Goal: Information Seeking & Learning: Learn about a topic

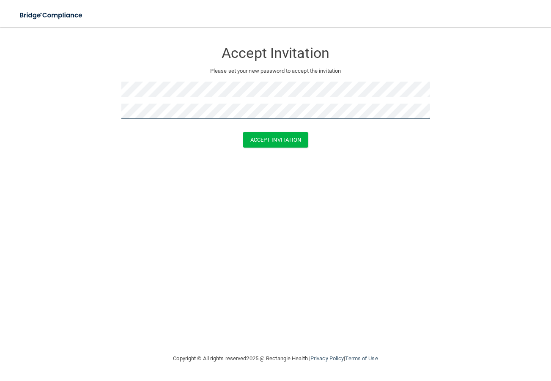
click at [243, 132] on button "Accept Invitation" at bounding box center [275, 140] width 65 height 16
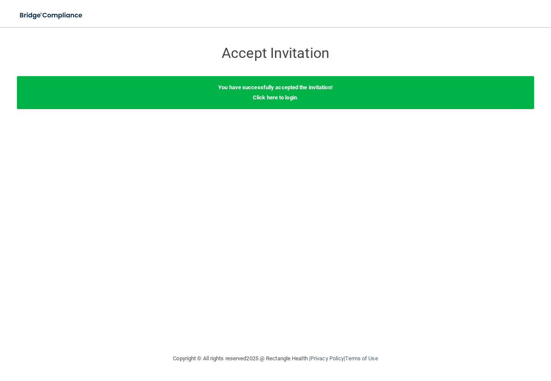
click at [274, 101] on div "You have successfully accepted the invitation! Click here to login ." at bounding box center [275, 92] width 517 height 33
click at [274, 100] on div "You have successfully accepted the invitation! Click here to login ." at bounding box center [275, 92] width 517 height 33
click at [272, 98] on link "Click here to login" at bounding box center [275, 97] width 44 height 6
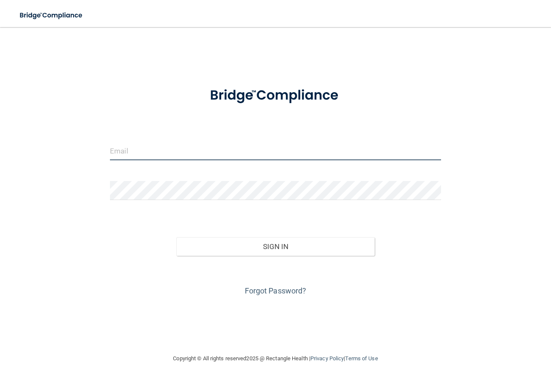
click at [144, 158] on input "email" at bounding box center [275, 150] width 331 height 19
type input "[EMAIL_ADDRESS][DOMAIN_NAME]"
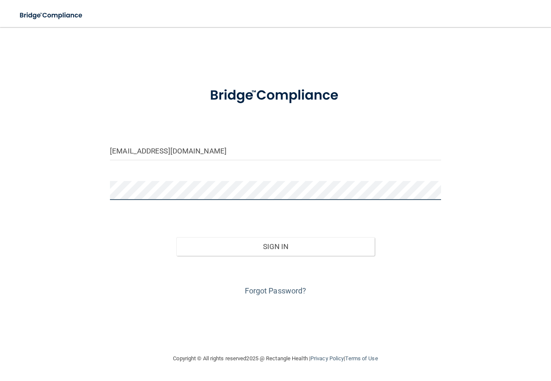
click at [176, 237] on button "Sign In" at bounding box center [275, 246] width 199 height 19
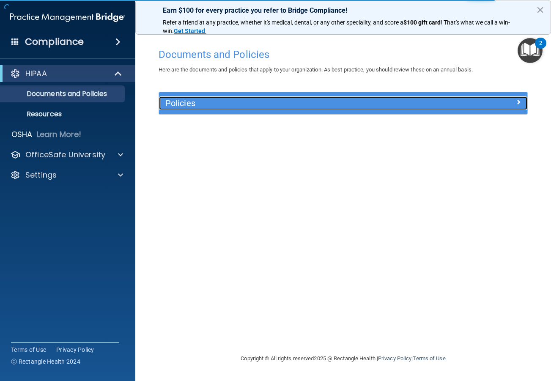
click at [373, 97] on div "Policies" at bounding box center [297, 103] width 276 height 14
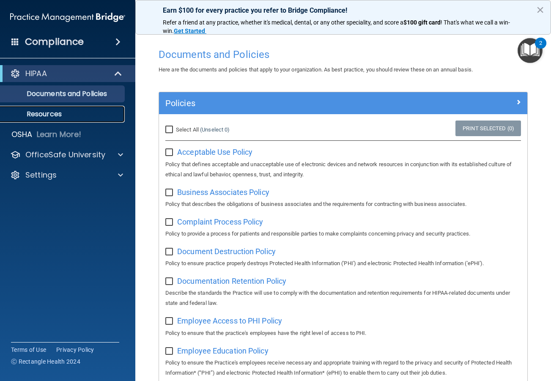
click at [54, 116] on p "Resources" at bounding box center [62, 114] width 115 height 8
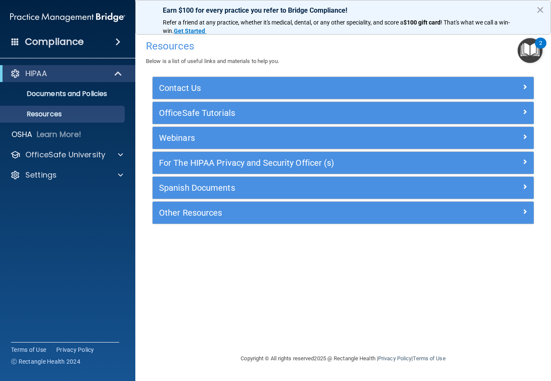
click at [90, 39] on div "Compliance" at bounding box center [67, 42] width 135 height 19
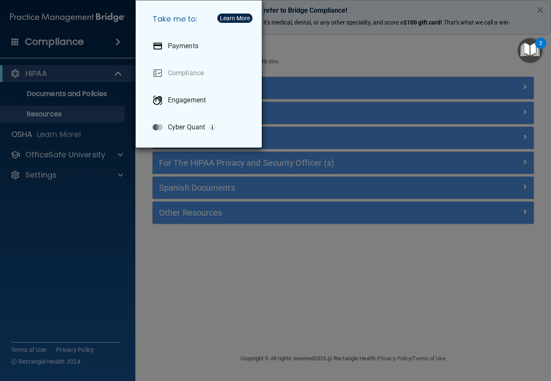
click at [90, 38] on div "Take me to: Payments Compliance Engagement Cyber Quant" at bounding box center [275, 190] width 551 height 381
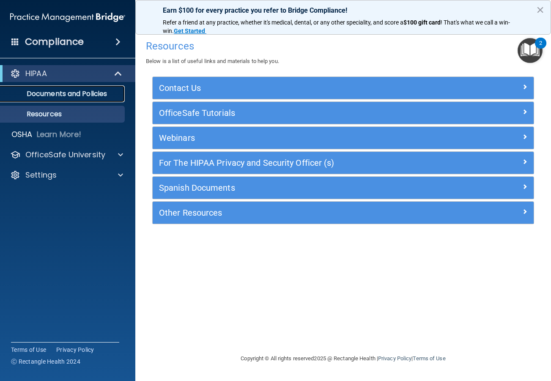
click at [66, 95] on p "Documents and Policies" at bounding box center [62, 94] width 115 height 8
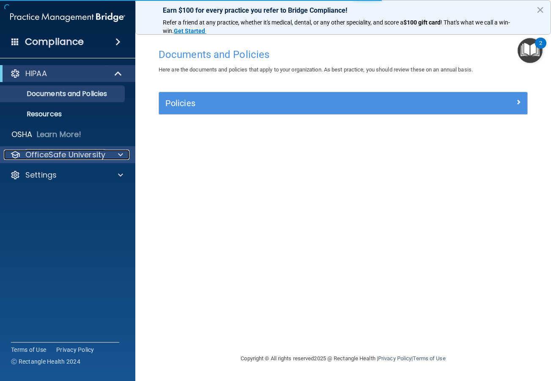
click at [56, 159] on p "OfficeSafe University" at bounding box center [65, 155] width 80 height 10
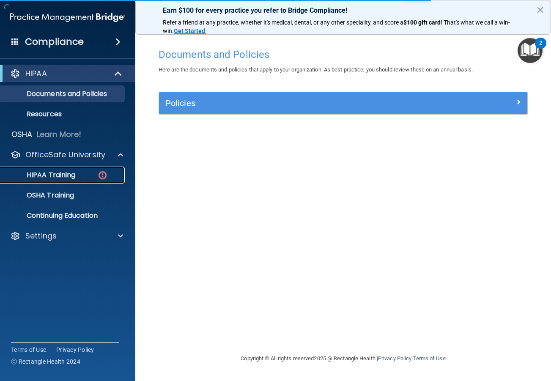
click at [71, 173] on p "HIPAA Training" at bounding box center [40, 175] width 70 height 8
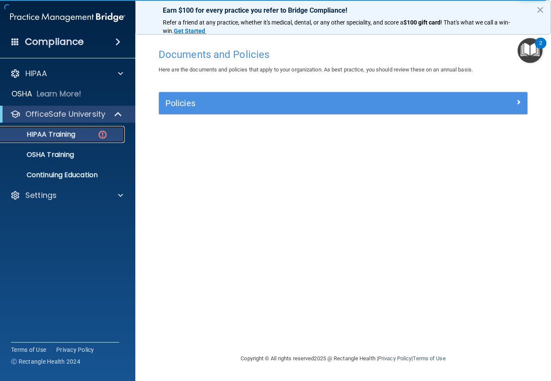
click at [55, 134] on p "HIPAA Training" at bounding box center [40, 134] width 70 height 8
click at [101, 134] on img at bounding box center [102, 134] width 11 height 11
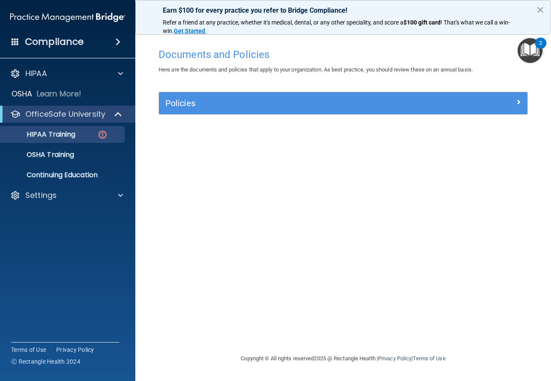
click at [43, 143] on ul "HIPAA Training OSHA Training Continuing Education" at bounding box center [68, 153] width 153 height 61
click at [43, 140] on link "HIPAA Training" at bounding box center [58, 134] width 133 height 17
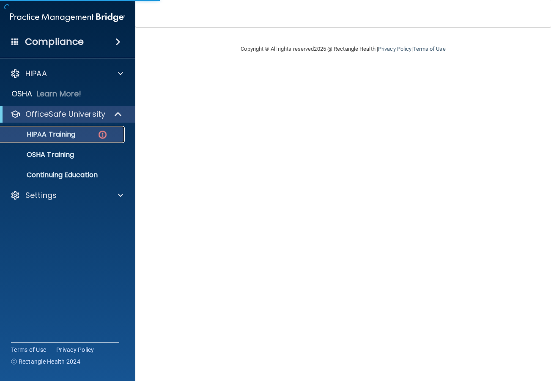
click at [81, 137] on div "HIPAA Training" at bounding box center [62, 134] width 115 height 8
click at [71, 144] on ul "HIPAA Training OSHA Training Continuing Education" at bounding box center [68, 153] width 153 height 61
click at [68, 137] on p "HIPAA Training" at bounding box center [40, 134] width 70 height 8
click at [104, 132] on img at bounding box center [102, 134] width 11 height 11
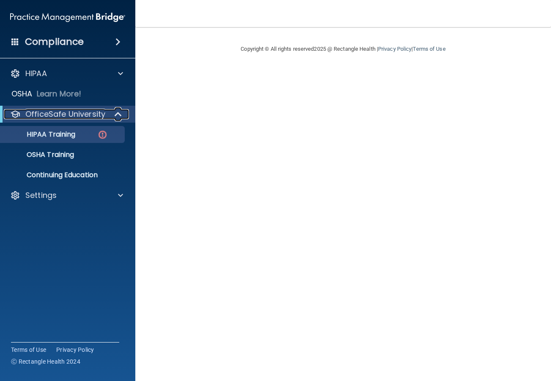
click at [120, 117] on span at bounding box center [118, 114] width 7 height 10
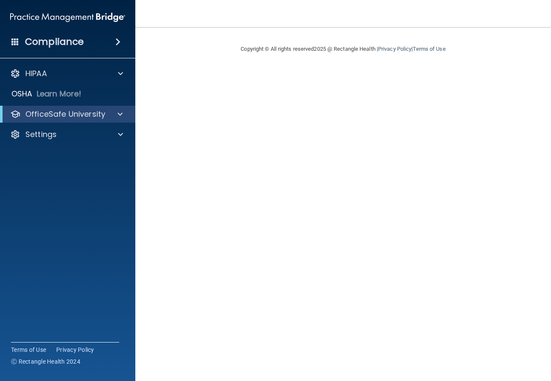
click at [113, 120] on div "OfficeSafe University" at bounding box center [67, 114] width 135 height 17
click at [118, 109] on span at bounding box center [120, 114] width 5 height 10
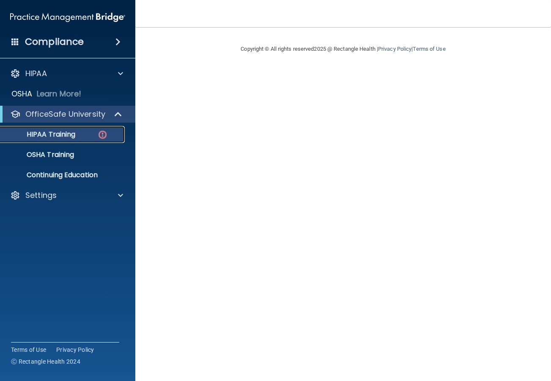
click at [90, 131] on div "HIPAA Training" at bounding box center [62, 134] width 115 height 8
click at [111, 131] on div "HIPAA Training" at bounding box center [62, 134] width 115 height 8
click at [108, 134] on div "HIPAA Training" at bounding box center [62, 134] width 115 height 8
drag, startPoint x: 108, startPoint y: 134, endPoint x: 130, endPoint y: 138, distance: 22.3
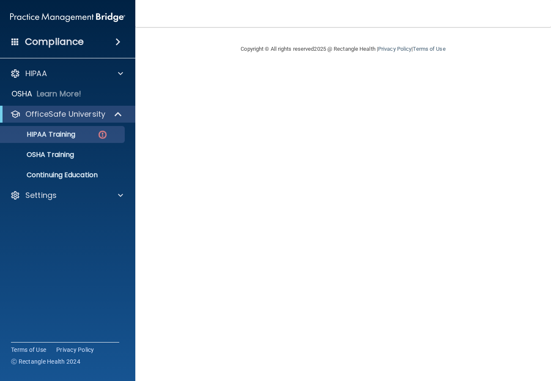
click at [130, 138] on ul "HIPAA Training OSHA Training Continuing Education" at bounding box center [68, 153] width 153 height 61
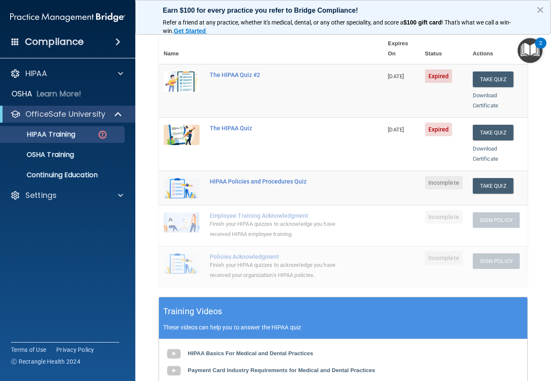
scroll to position [52, 0]
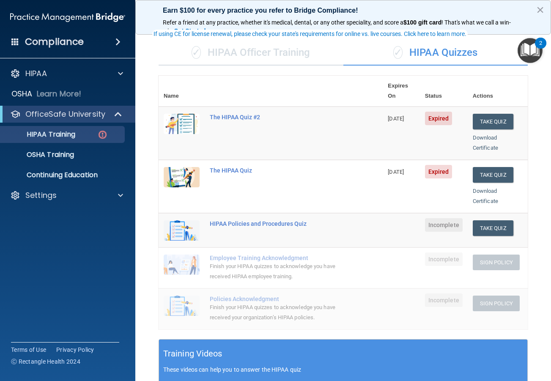
click at [261, 49] on div "✓ HIPAA Officer Training" at bounding box center [251, 52] width 185 height 25
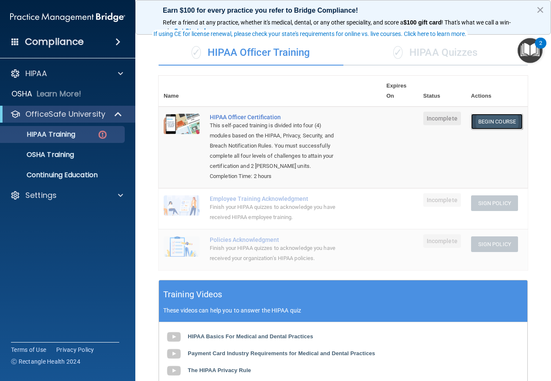
click at [493, 124] on link "Begin Course" at bounding box center [497, 122] width 52 height 16
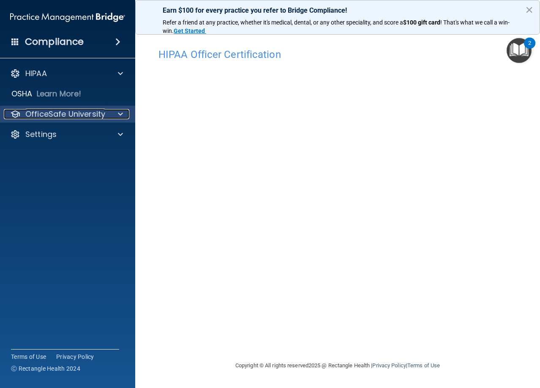
click at [109, 114] on div at bounding box center [119, 114] width 21 height 10
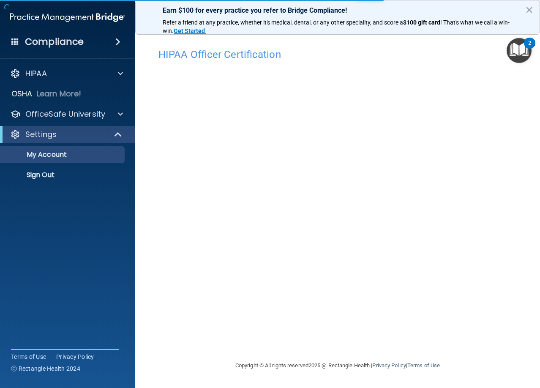
click at [524, 52] on img "Open Resource Center, 2 new notifications" at bounding box center [519, 50] width 25 height 25
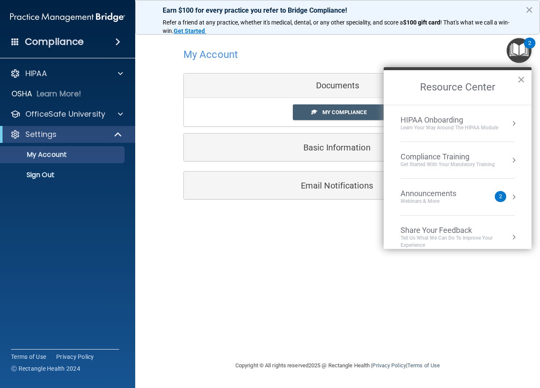
click at [294, 257] on div "My Account Documents My Compliance My Compliance My BAA Basic Information Full …" at bounding box center [337, 194] width 371 height 317
click at [333, 39] on div "My Account Documents My Compliance My Compliance My BAA Basic Information Full …" at bounding box center [338, 104] width 309 height 136
click at [457, 60] on div at bounding box center [338, 54] width 309 height 21
click at [512, 54] on img "Open Resource Center, 2 new notifications" at bounding box center [519, 50] width 25 height 25
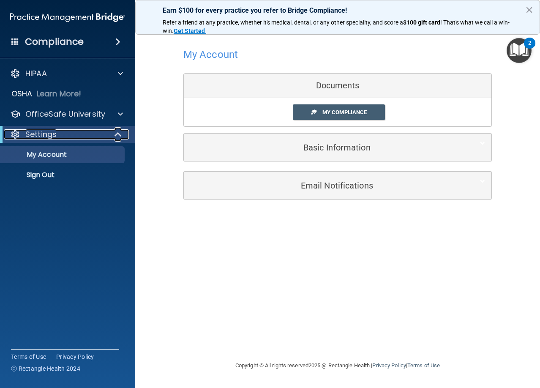
click at [84, 129] on div "Settings" at bounding box center [67, 134] width 135 height 17
click at [85, 159] on p "My Account" at bounding box center [62, 155] width 115 height 8
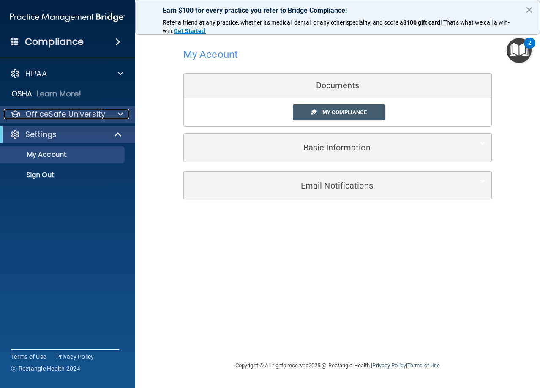
click at [97, 111] on p "OfficeSafe University" at bounding box center [65, 114] width 80 height 10
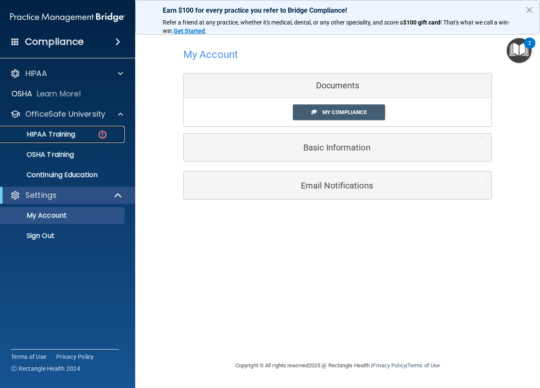
click at [70, 131] on p "HIPAA Training" at bounding box center [40, 134] width 70 height 8
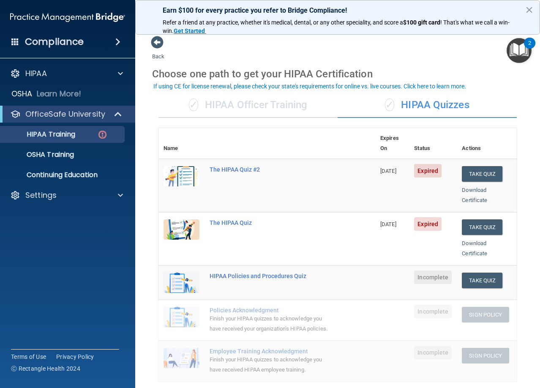
click at [249, 105] on div "✓ HIPAA Officer Training" at bounding box center [248, 105] width 179 height 25
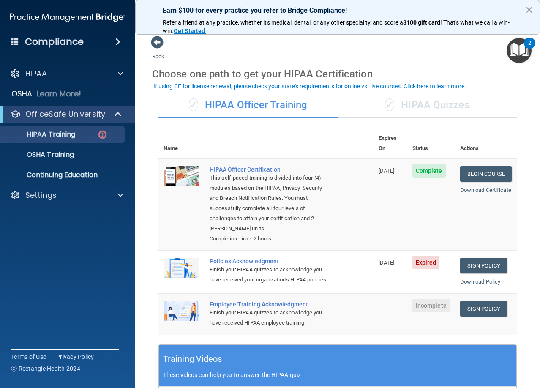
click at [441, 102] on div "✓ HIPAA Quizzes" at bounding box center [427, 105] width 179 height 25
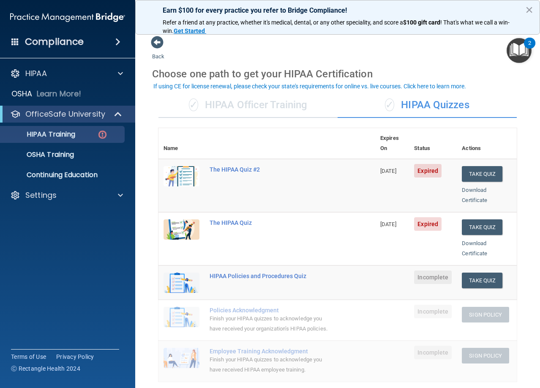
click at [239, 105] on div "✓ HIPAA Officer Training" at bounding box center [248, 105] width 179 height 25
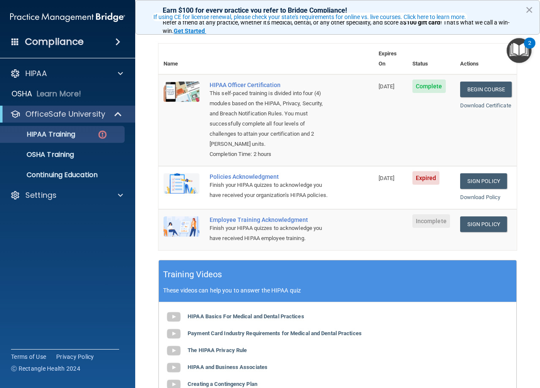
scroll to position [42, 0]
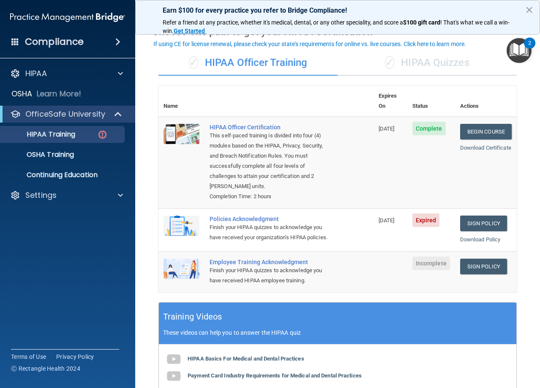
click at [435, 66] on div "✓ HIPAA Quizzes" at bounding box center [427, 62] width 179 height 25
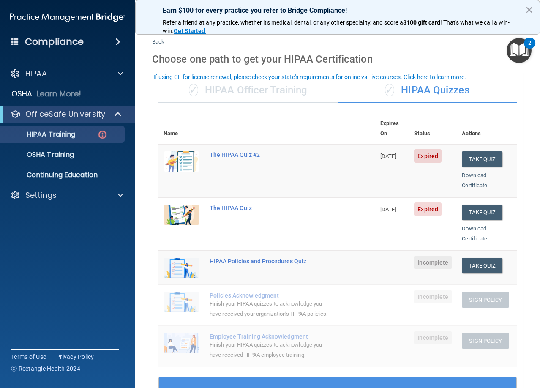
scroll to position [0, 0]
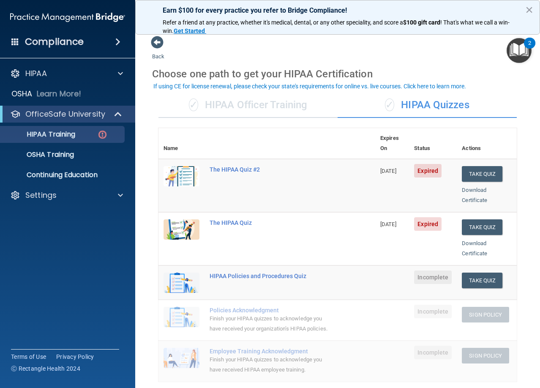
click at [427, 98] on div "✓ HIPAA Quizzes" at bounding box center [427, 105] width 179 height 25
click at [238, 102] on div "✓ HIPAA Officer Training" at bounding box center [248, 105] width 179 height 25
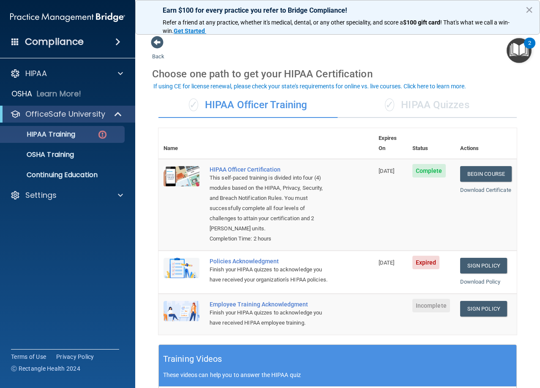
click at [414, 92] on div "✓ HIPAA Officer Training ✓ HIPAA Quizzes Name Expires On Status Actions HIPAA O…" at bounding box center [337, 329] width 371 height 487
click at [408, 103] on div "✓ HIPAA Quizzes" at bounding box center [427, 105] width 179 height 25
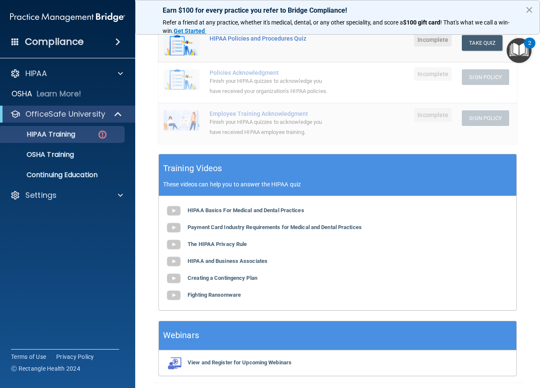
scroll to position [182, 0]
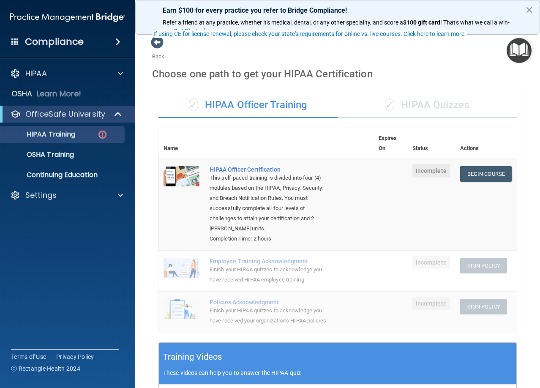
scroll to position [52, 0]
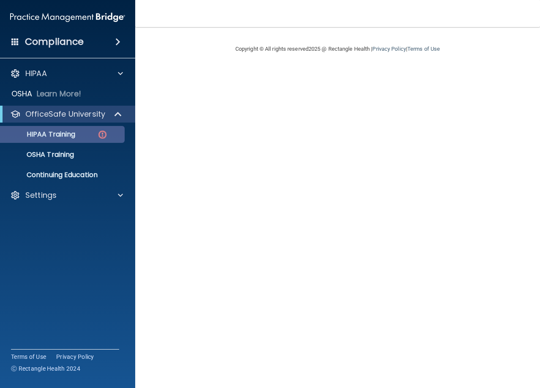
click at [69, 133] on p "HIPAA Training" at bounding box center [40, 134] width 70 height 8
click at [88, 133] on div "HIPAA Training" at bounding box center [62, 134] width 115 height 8
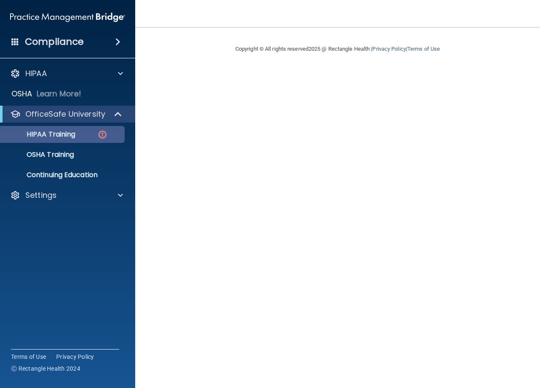
click at [102, 135] on img at bounding box center [102, 134] width 11 height 11
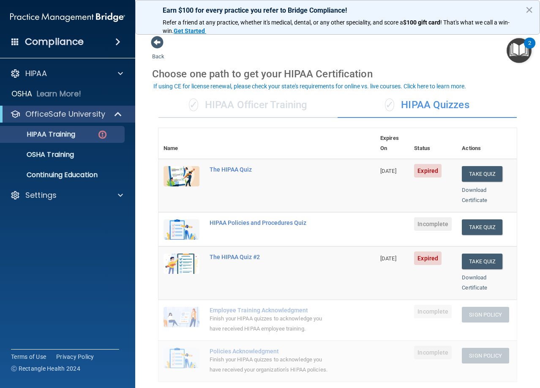
click at [257, 96] on div "✓ HIPAA Officer Training" at bounding box center [248, 105] width 179 height 25
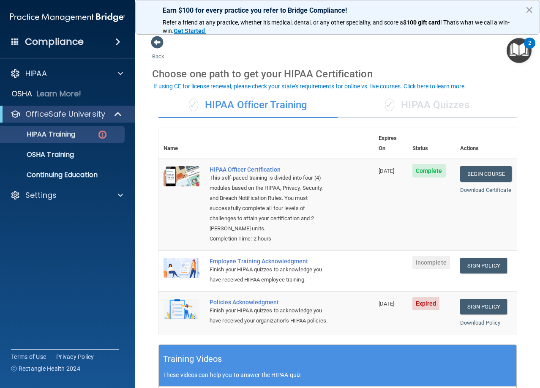
click at [374, 114] on div "✓ HIPAA Quizzes" at bounding box center [427, 105] width 179 height 25
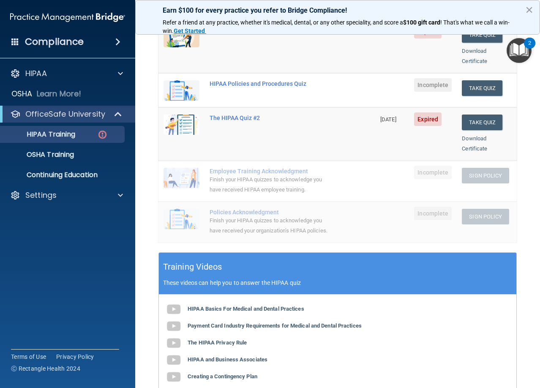
scroll to position [55, 0]
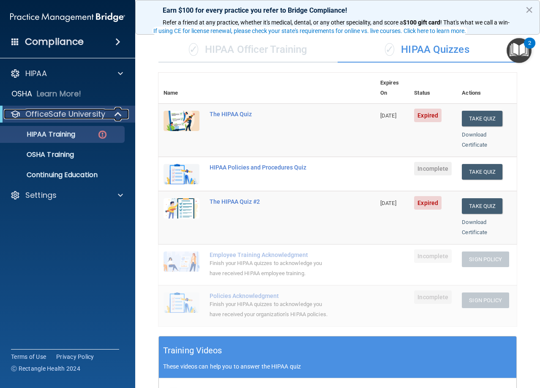
click at [74, 117] on p "OfficeSafe University" at bounding box center [65, 114] width 80 height 10
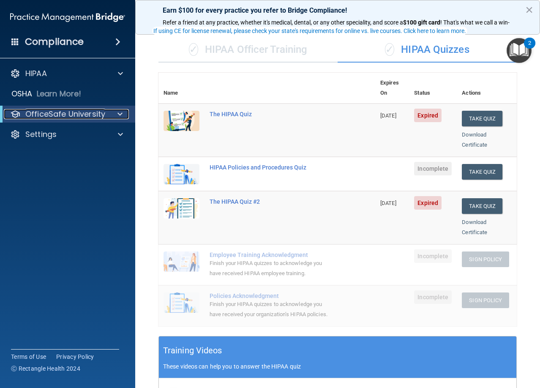
click at [77, 117] on p "OfficeSafe University" at bounding box center [65, 114] width 80 height 10
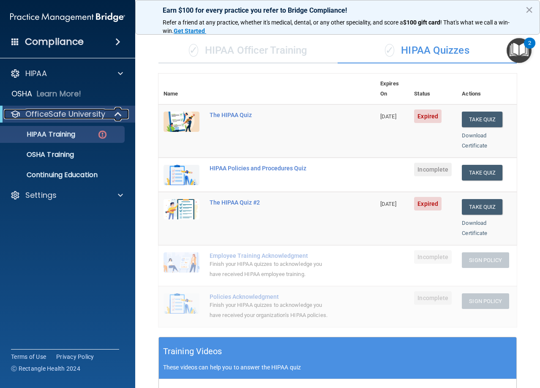
scroll to position [13, 0]
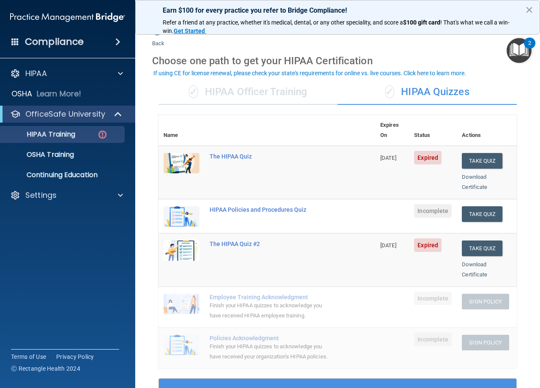
click at [264, 98] on div "✓ HIPAA Officer Training" at bounding box center [248, 91] width 179 height 25
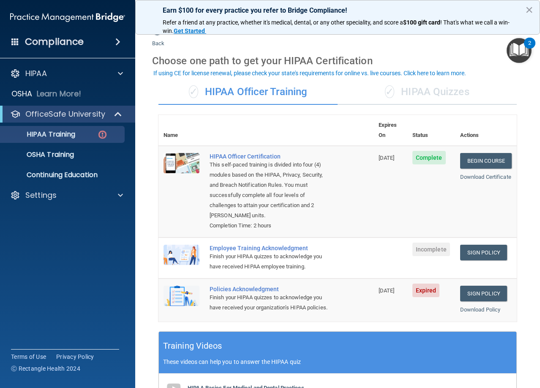
click at [415, 93] on div "✓ HIPAA Quizzes" at bounding box center [427, 91] width 179 height 25
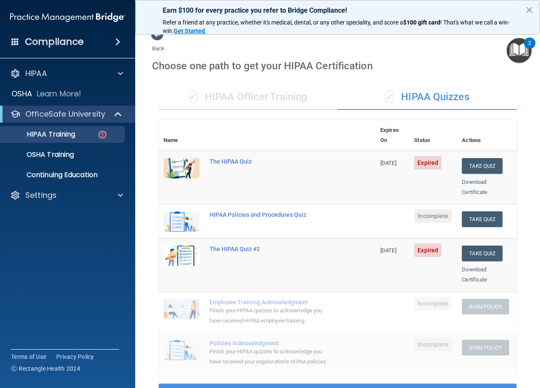
scroll to position [0, 0]
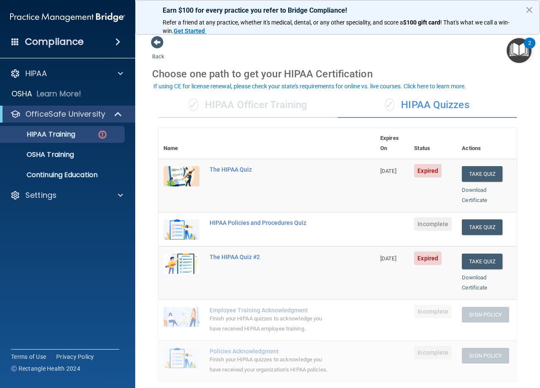
click at [270, 115] on div "✓ HIPAA Officer Training" at bounding box center [248, 105] width 179 height 25
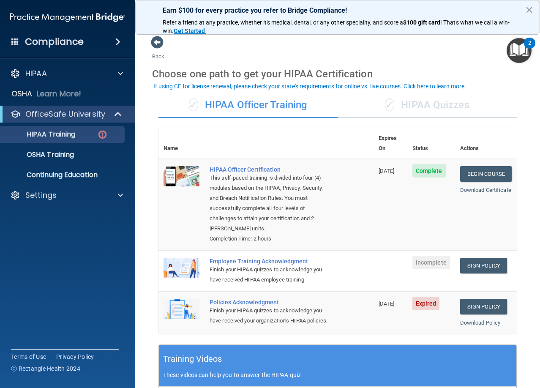
click at [446, 111] on div "✓ HIPAA Quizzes" at bounding box center [427, 105] width 179 height 25
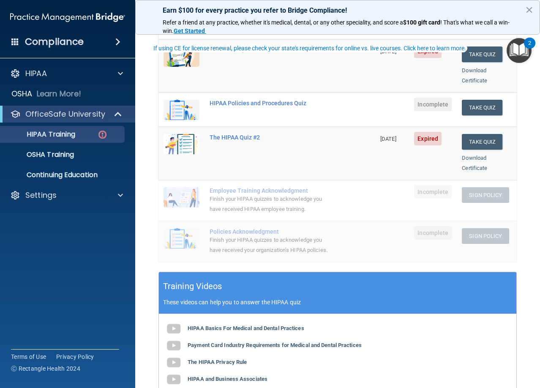
scroll to position [267, 0]
